Goal: Check status

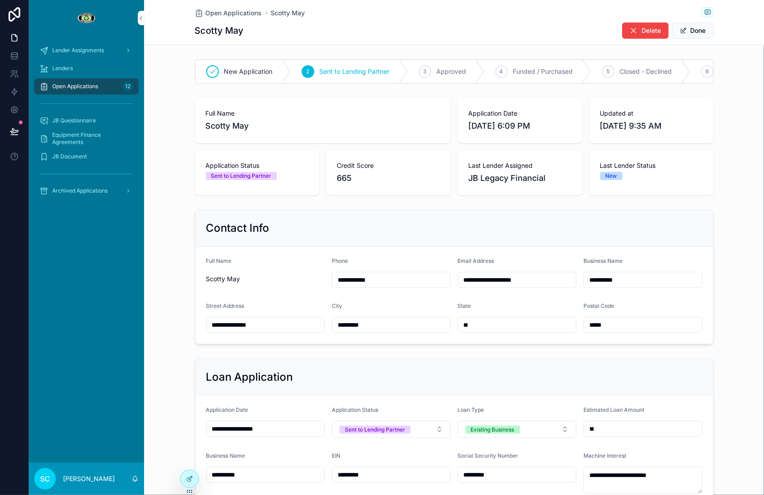
scroll to position [36, 0]
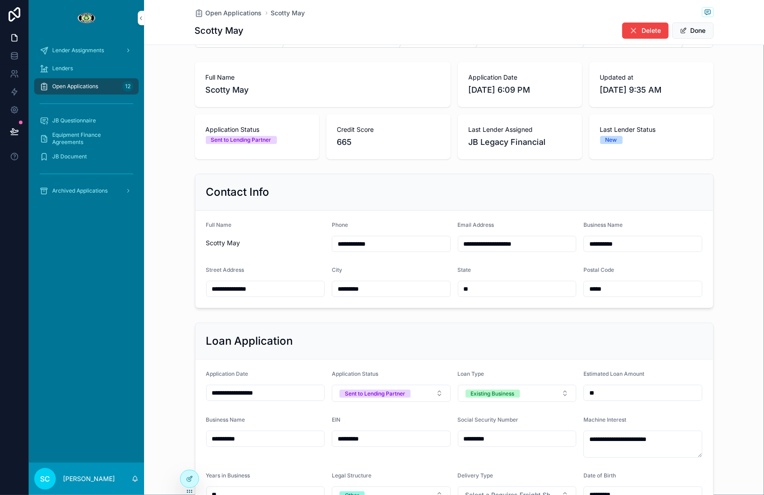
click at [216, 82] on div "Full Name [PERSON_NAME]" at bounding box center [323, 84] width 234 height 23
click at [216, 81] on div "Full Name [PERSON_NAME]" at bounding box center [323, 84] width 234 height 23
click at [225, 92] on span "Scotty May" at bounding box center [323, 90] width 234 height 13
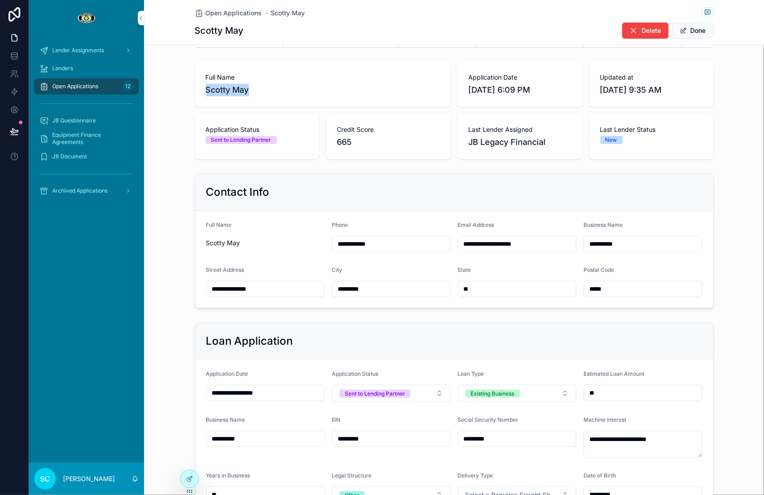
click at [225, 92] on span "Scotty May" at bounding box center [323, 90] width 234 height 13
copy span "Scotty May"
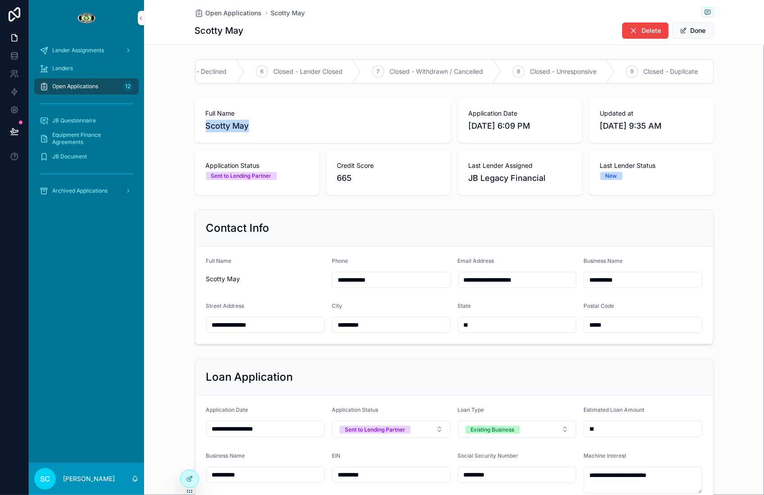
scroll to position [0, 454]
click at [423, 69] on span "Closed - Withdrawn / Cancelled" at bounding box center [434, 71] width 94 height 9
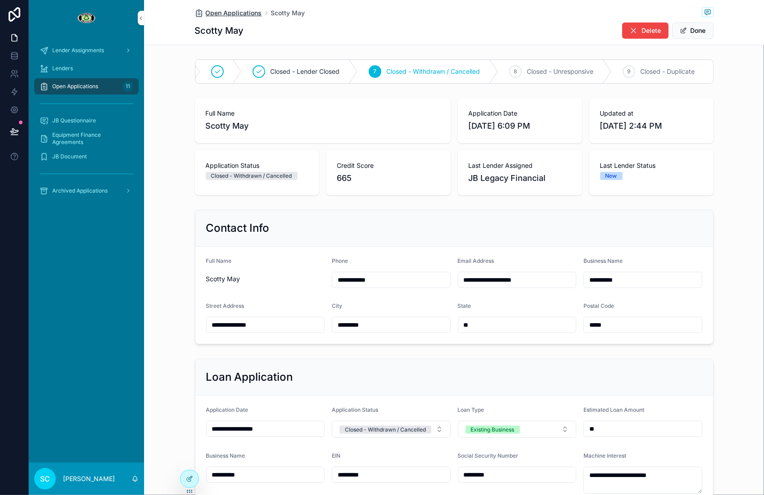
click at [214, 17] on span "Open Applications" at bounding box center [234, 13] width 56 height 9
